Goal: Transaction & Acquisition: Obtain resource

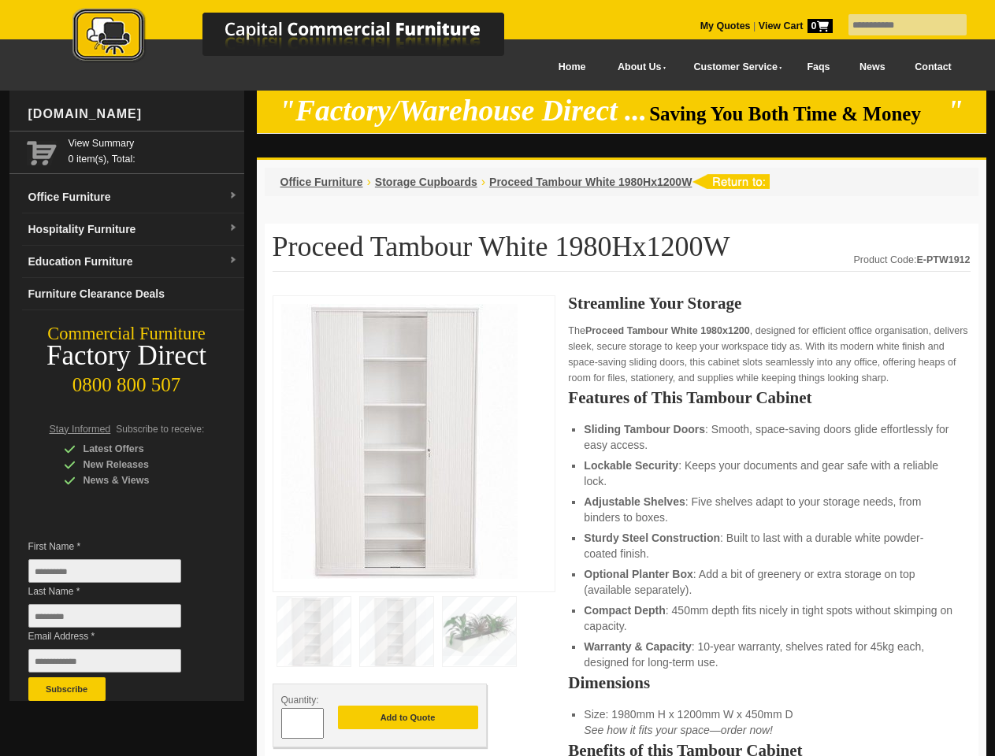
click at [897, 25] on input "text" at bounding box center [907, 24] width 118 height 21
click at [117, 620] on input "Last Name *" at bounding box center [104, 616] width 153 height 24
click at [67, 689] on button "Subscribe" at bounding box center [66, 689] width 77 height 24
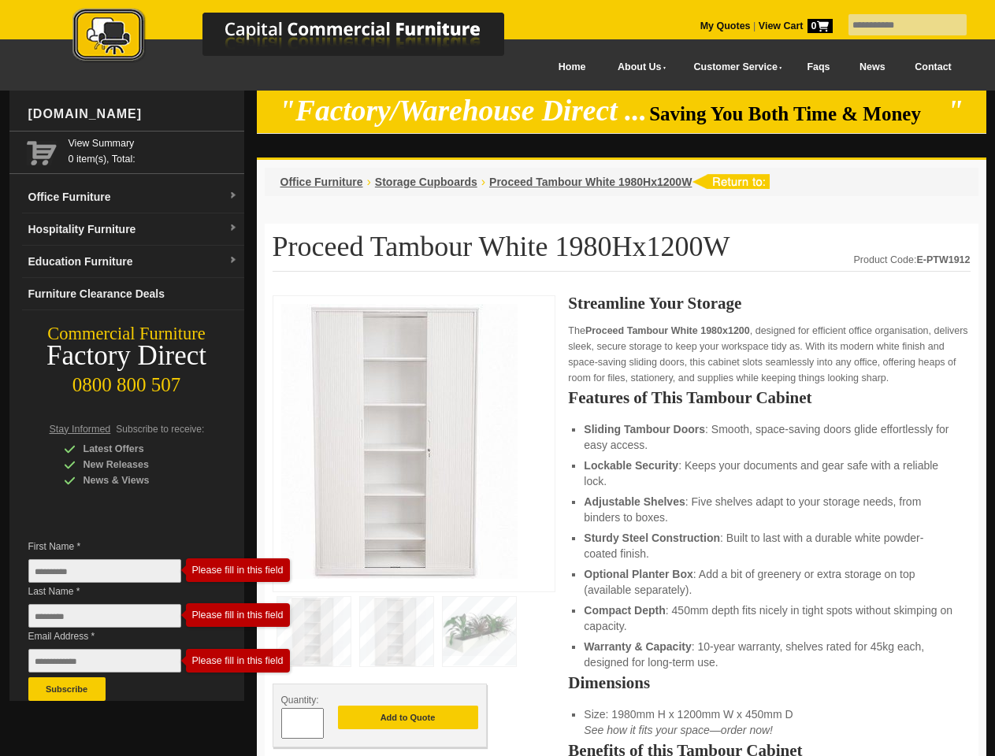
click at [621, 526] on ul "Sliding Tambour Doors : Smooth, space-saving doors glide effortlessly for easy …" at bounding box center [769, 545] width 370 height 249
click at [408, 718] on button "Add to Quote" at bounding box center [408, 718] width 140 height 24
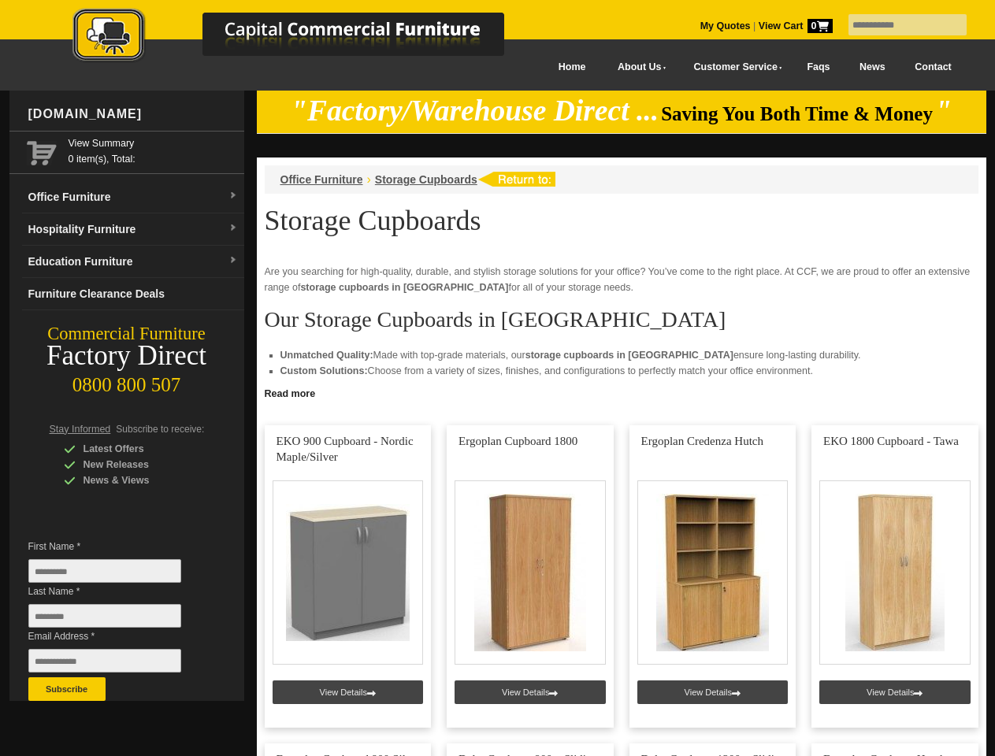
click at [897, 25] on input "text" at bounding box center [907, 24] width 118 height 21
click at [117, 620] on input "Last Name *" at bounding box center [104, 616] width 153 height 24
click at [67, 689] on button "Subscribe" at bounding box center [66, 689] width 77 height 24
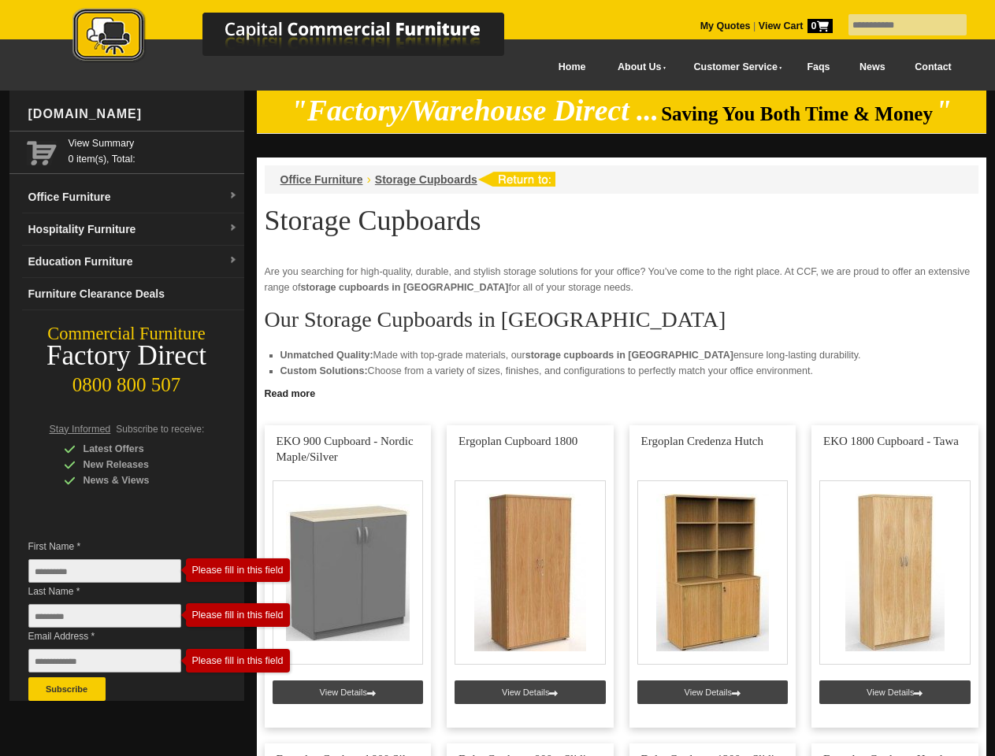
click at [621, 392] on link "Read more" at bounding box center [621, 392] width 729 height 20
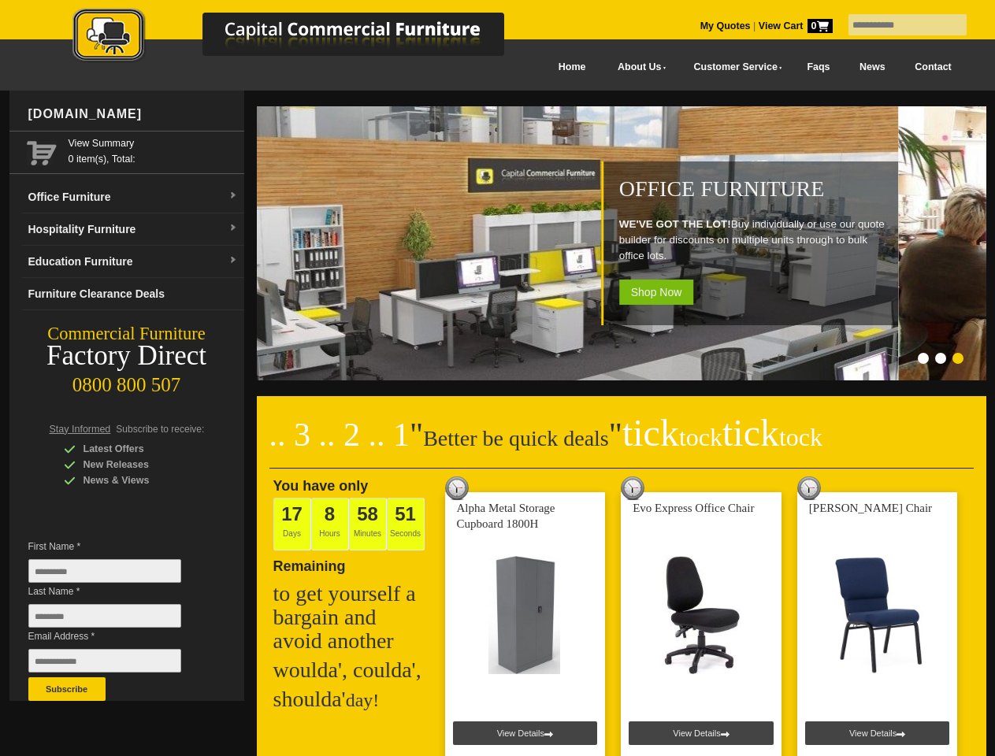
click at [897, 25] on input "text" at bounding box center [907, 24] width 118 height 21
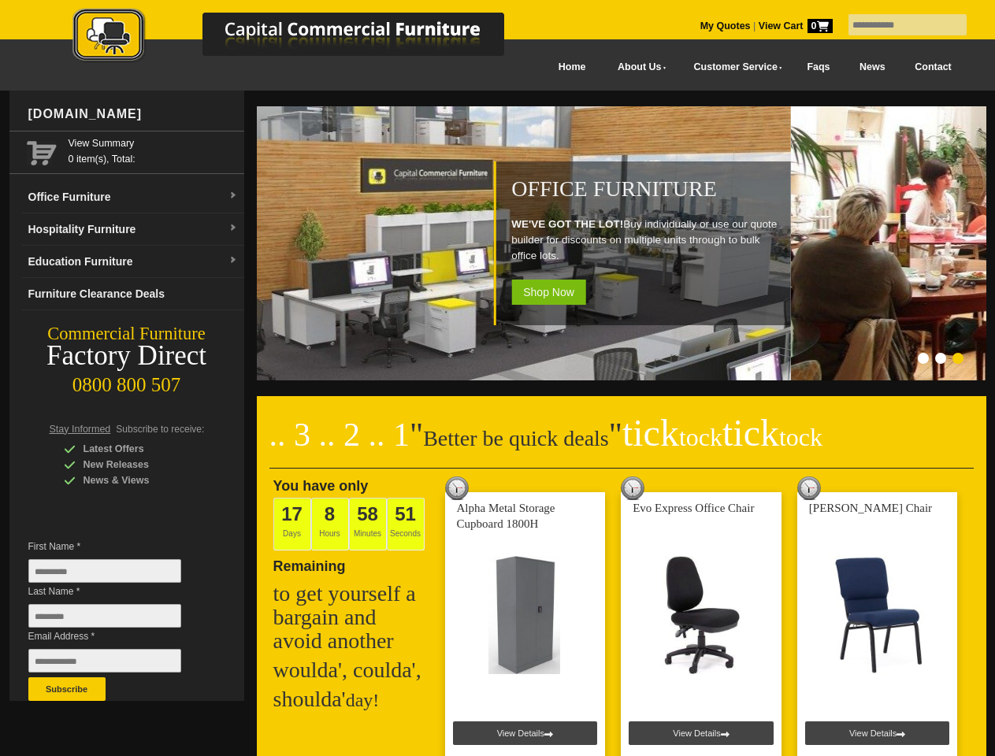
click at [117, 620] on input "Last Name *" at bounding box center [104, 616] width 153 height 24
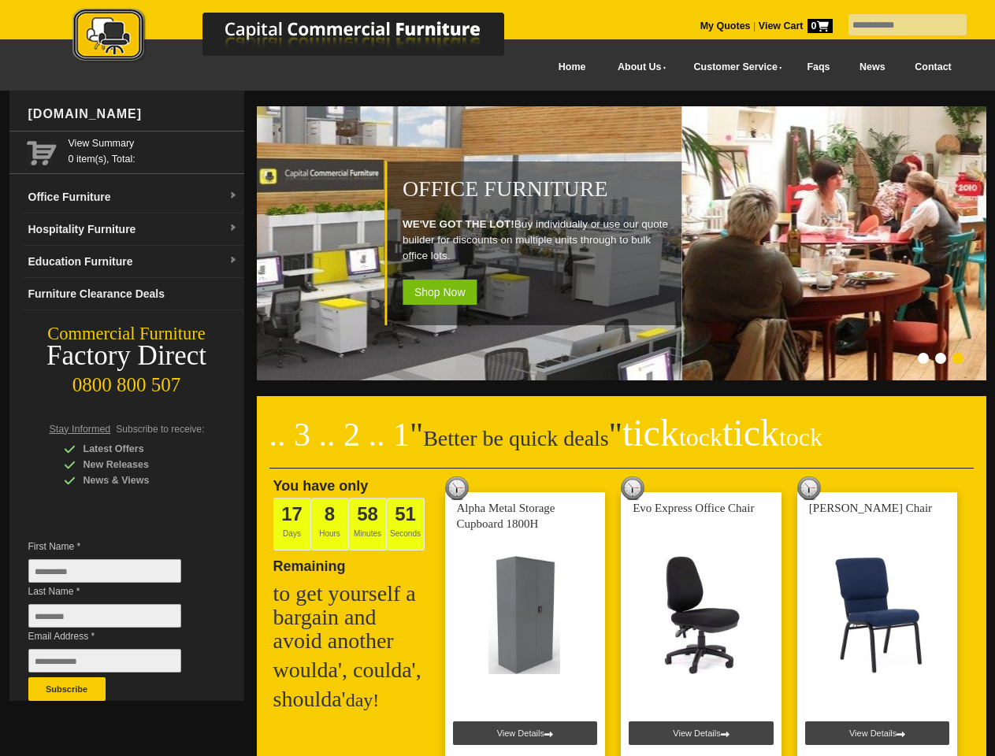
click at [67, 689] on button "Subscribe" at bounding box center [66, 689] width 77 height 24
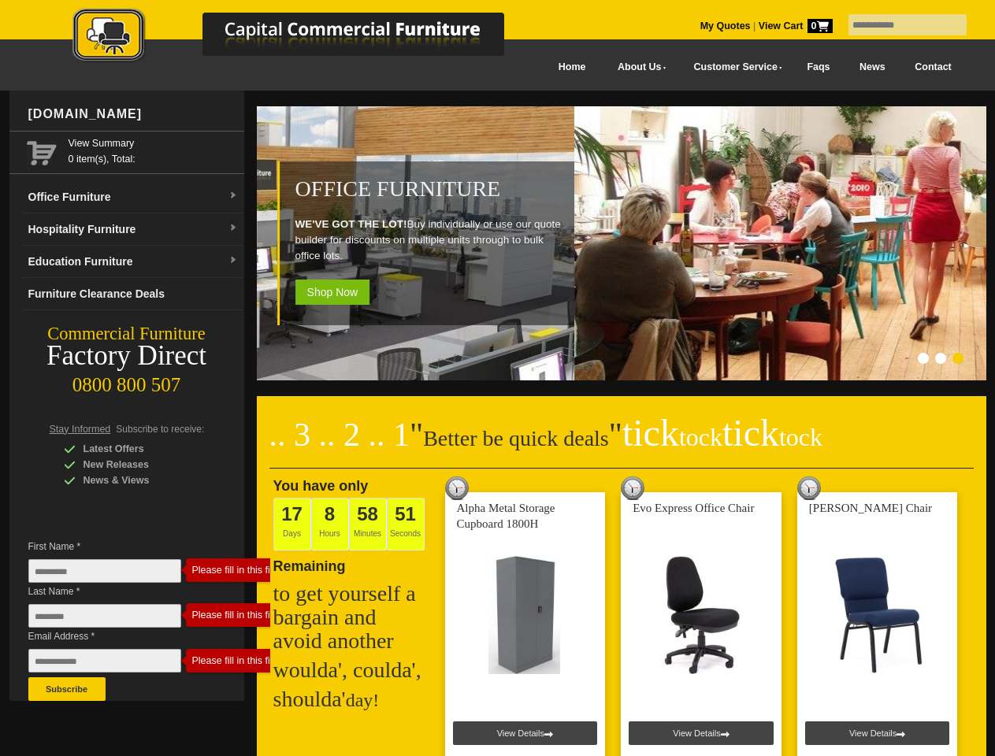
click at [602, 361] on ol at bounding box center [601, 361] width 737 height 16
